Goal: Navigation & Orientation: Go to known website

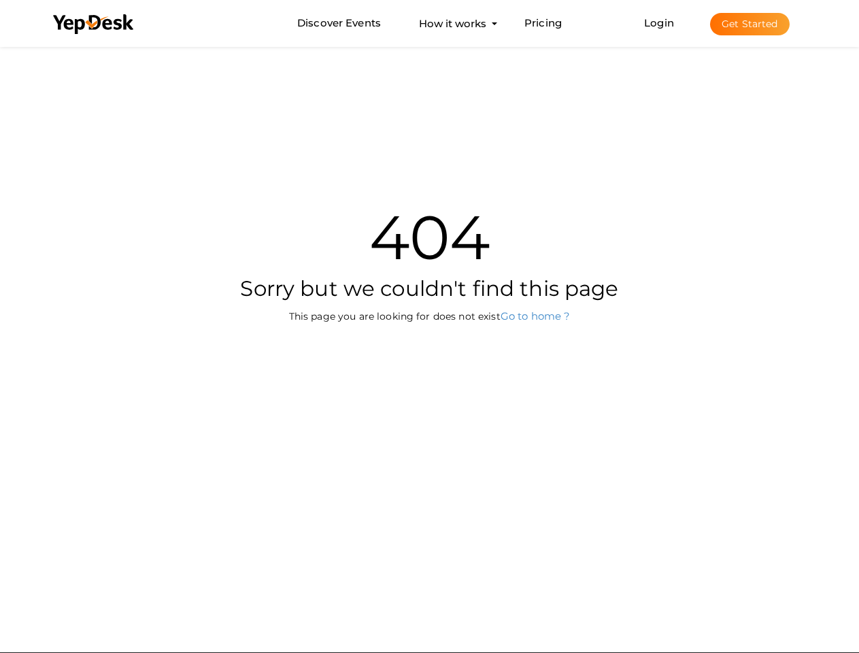
click at [429, 326] on div "404 Sorry but we couldn't find this page This page you are looking for does not…" at bounding box center [430, 249] width 796 height 410
click at [94, 24] on use at bounding box center [93, 24] width 80 height 20
click at [660, 22] on link "Login" at bounding box center [659, 22] width 30 height 13
click at [749, 24] on button "Get Started" at bounding box center [750, 24] width 80 height 22
